Goal: Task Accomplishment & Management: Use online tool/utility

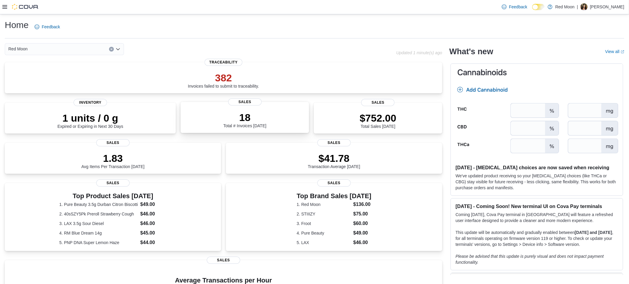
click at [247, 123] on div "18 Total # Invoices Today" at bounding box center [244, 119] width 43 height 17
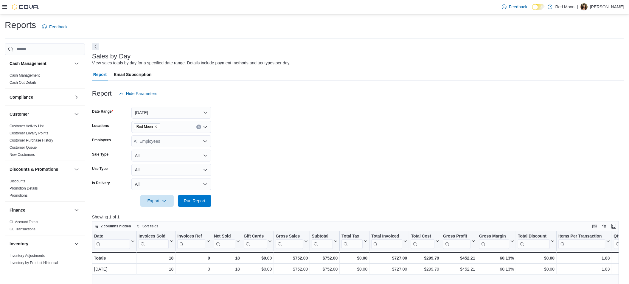
click at [98, 48] on button "Next" at bounding box center [95, 46] width 7 height 7
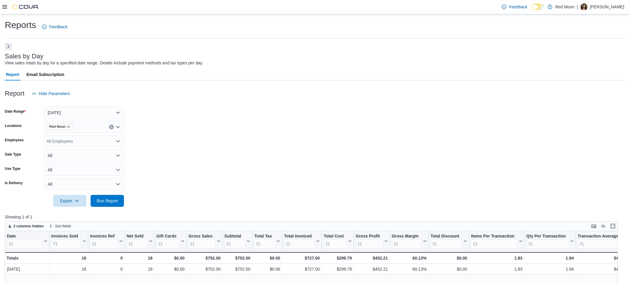
click at [10, 47] on button "Next" at bounding box center [8, 46] width 7 height 7
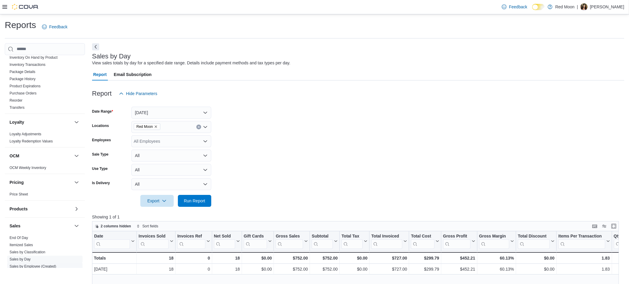
scroll to position [286, 0]
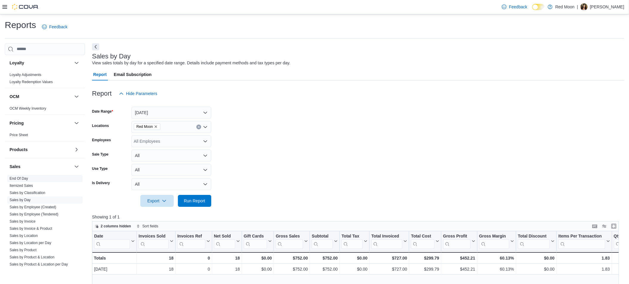
click at [21, 178] on link "End Of Day" at bounding box center [19, 178] width 18 height 4
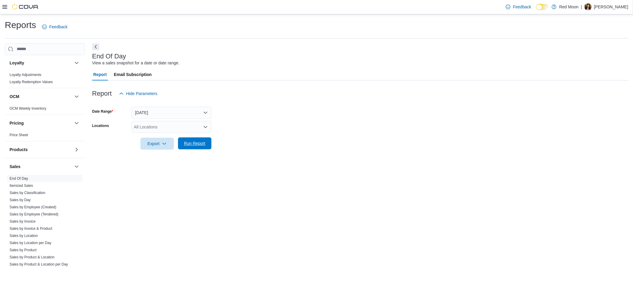
click at [203, 141] on span "Run Report" at bounding box center [194, 143] width 21 height 6
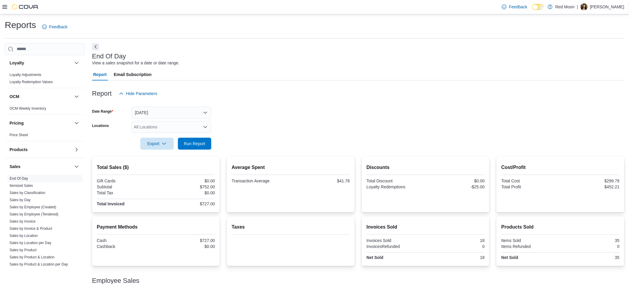
click at [296, 120] on form "Date Range [DATE] Locations All Locations Export Run Report" at bounding box center [358, 125] width 532 height 50
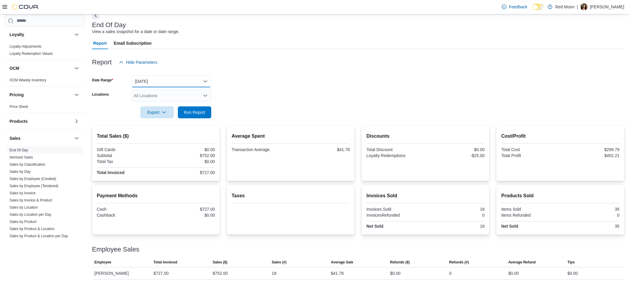
click at [174, 82] on button "[DATE]" at bounding box center [171, 81] width 80 height 12
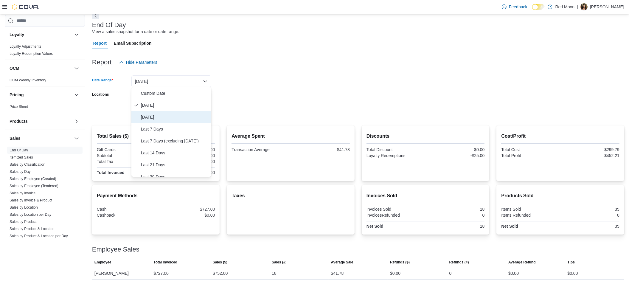
click at [148, 115] on span "[DATE]" at bounding box center [175, 117] width 68 height 7
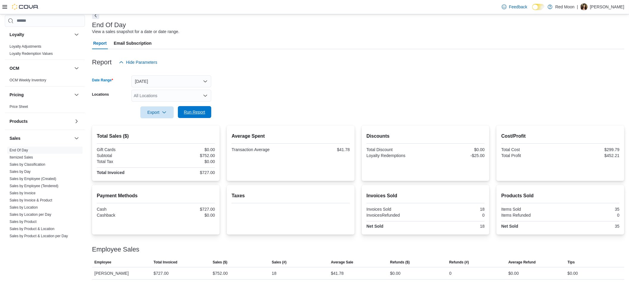
click at [186, 111] on span "Run Report" at bounding box center [194, 112] width 21 height 6
click at [191, 85] on button "[DATE]" at bounding box center [171, 81] width 80 height 12
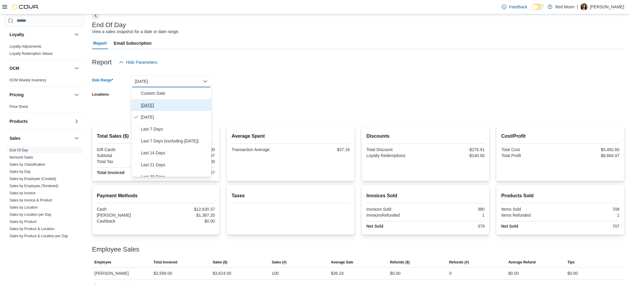
click at [156, 107] on span "[DATE]" at bounding box center [175, 105] width 68 height 7
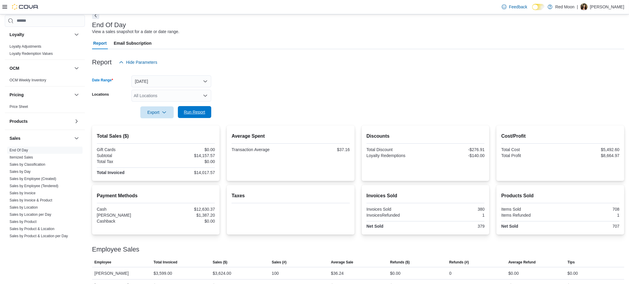
click at [193, 112] on span "Run Report" at bounding box center [194, 112] width 21 height 6
click at [197, 114] on span "Run Report" at bounding box center [194, 112] width 21 height 6
